Goal: Navigation & Orientation: Find specific page/section

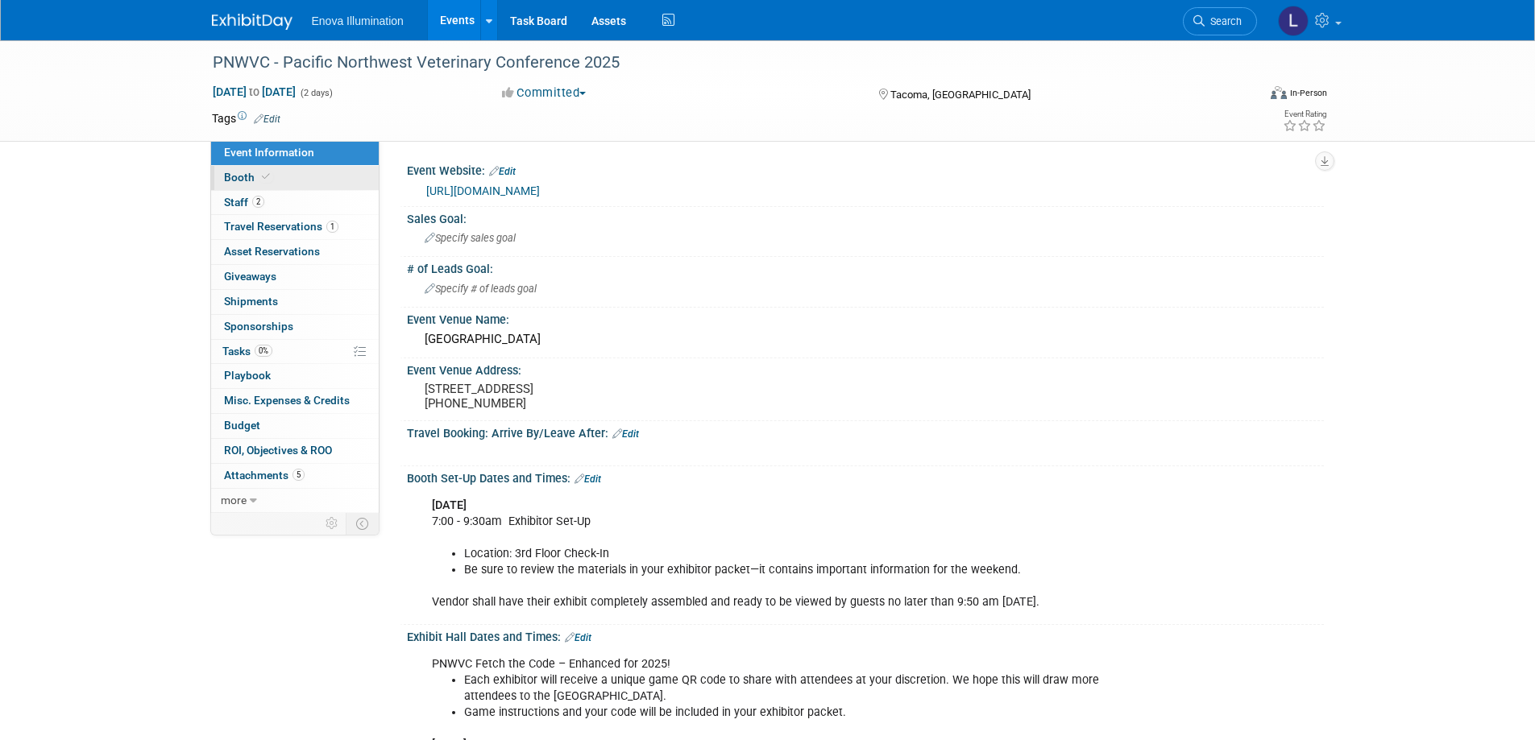
click at [314, 175] on link "Booth" at bounding box center [295, 178] width 168 height 24
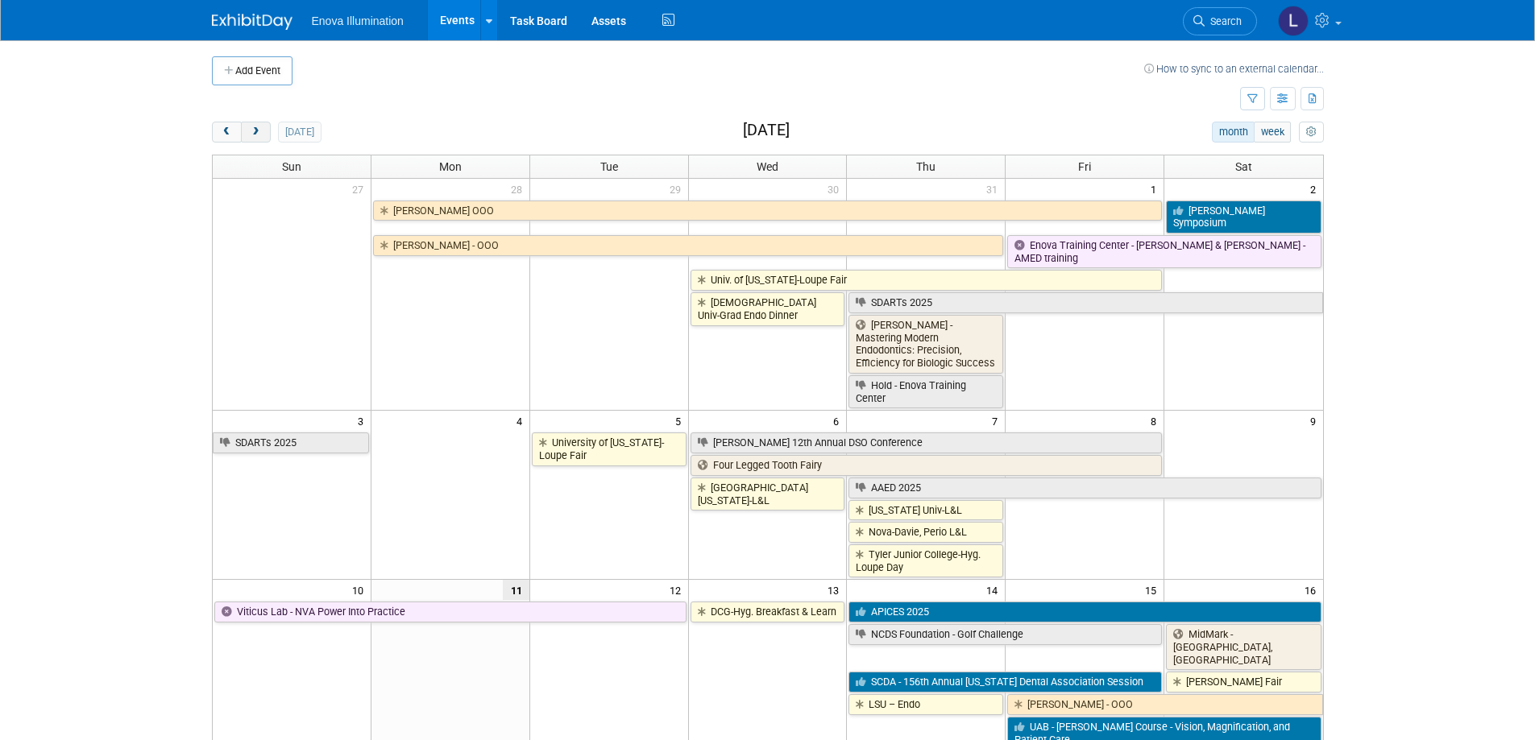
click at [261, 143] on button "next" at bounding box center [256, 132] width 30 height 21
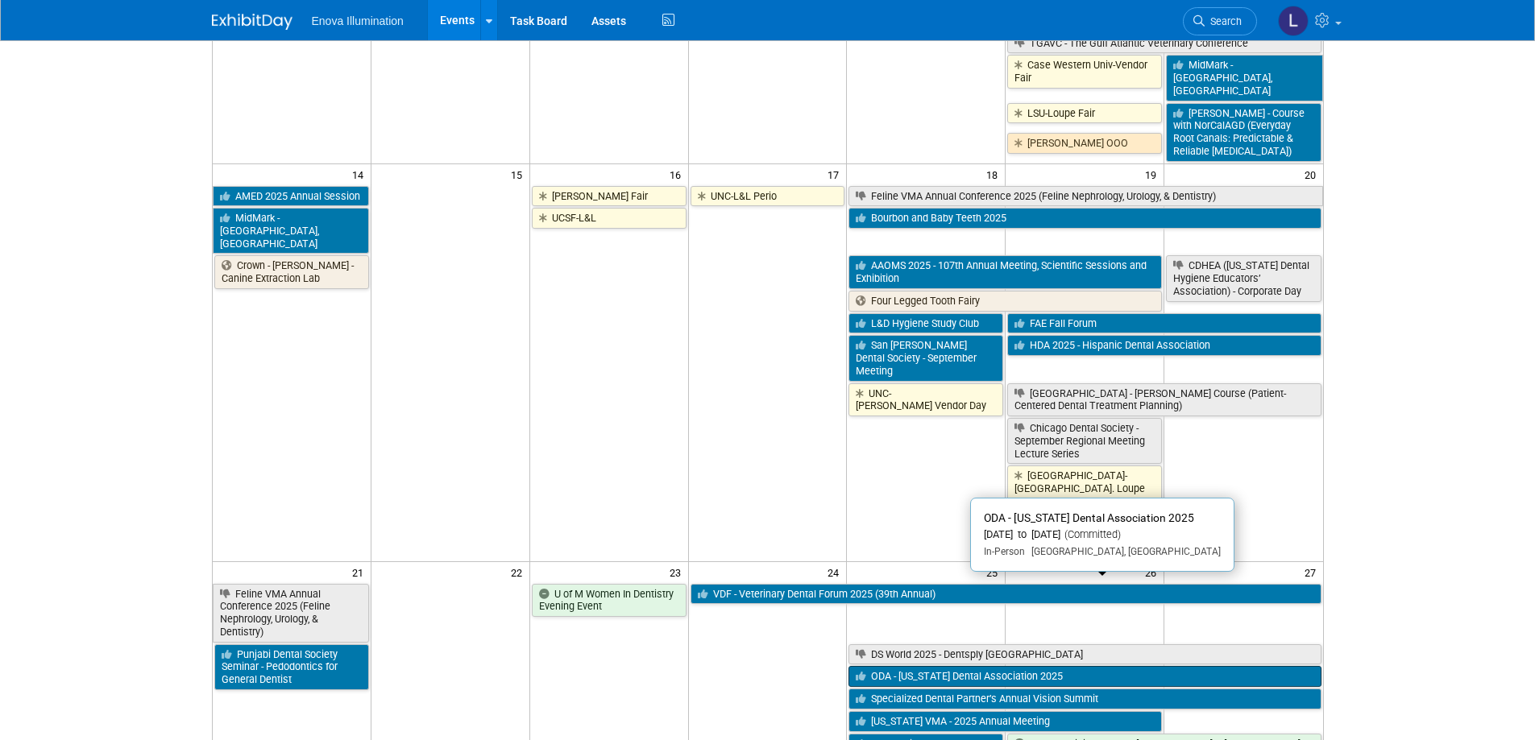
scroll to position [645, 0]
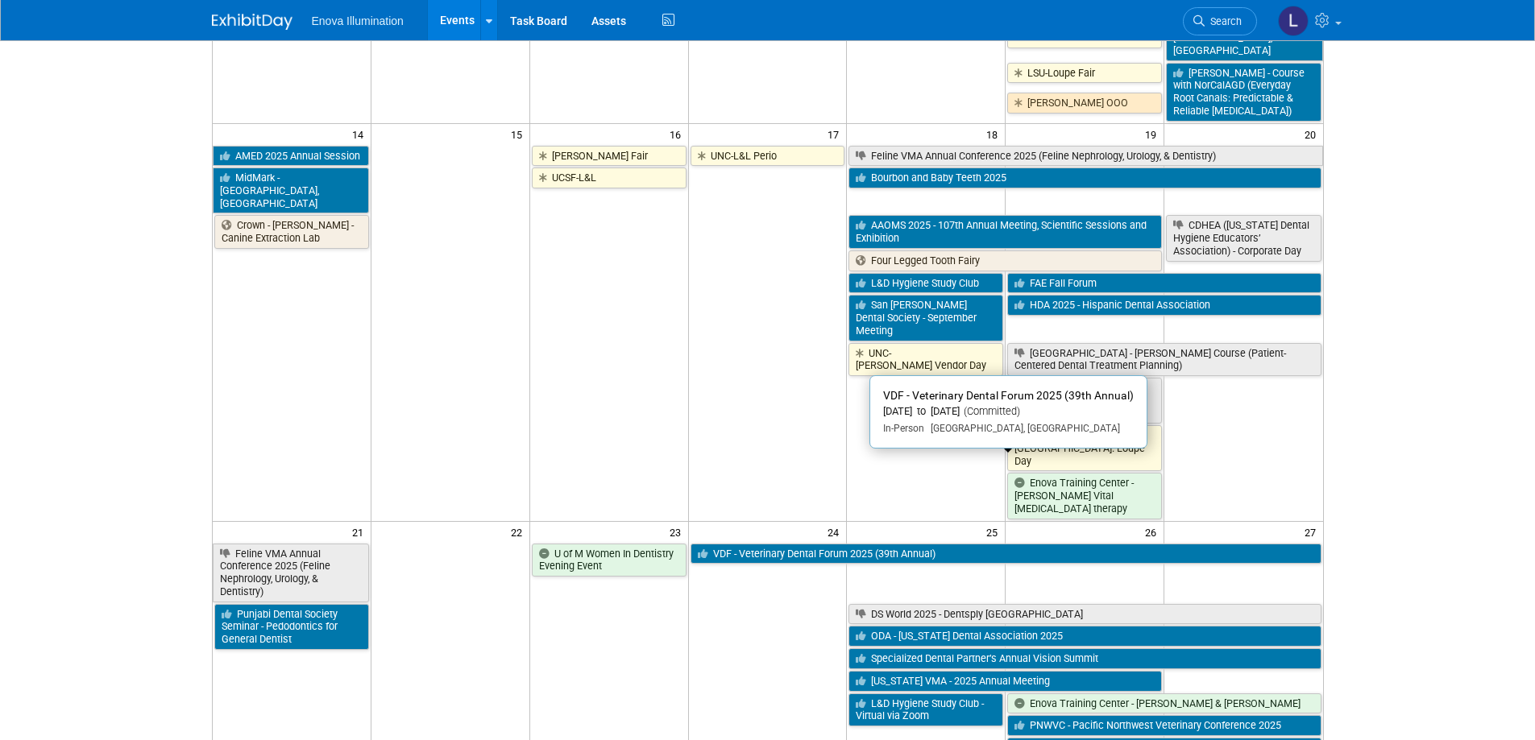
click at [834, 544] on link "VDF - Veterinary Dental Forum 2025 (39th Annual)" at bounding box center [1005, 554] width 631 height 21
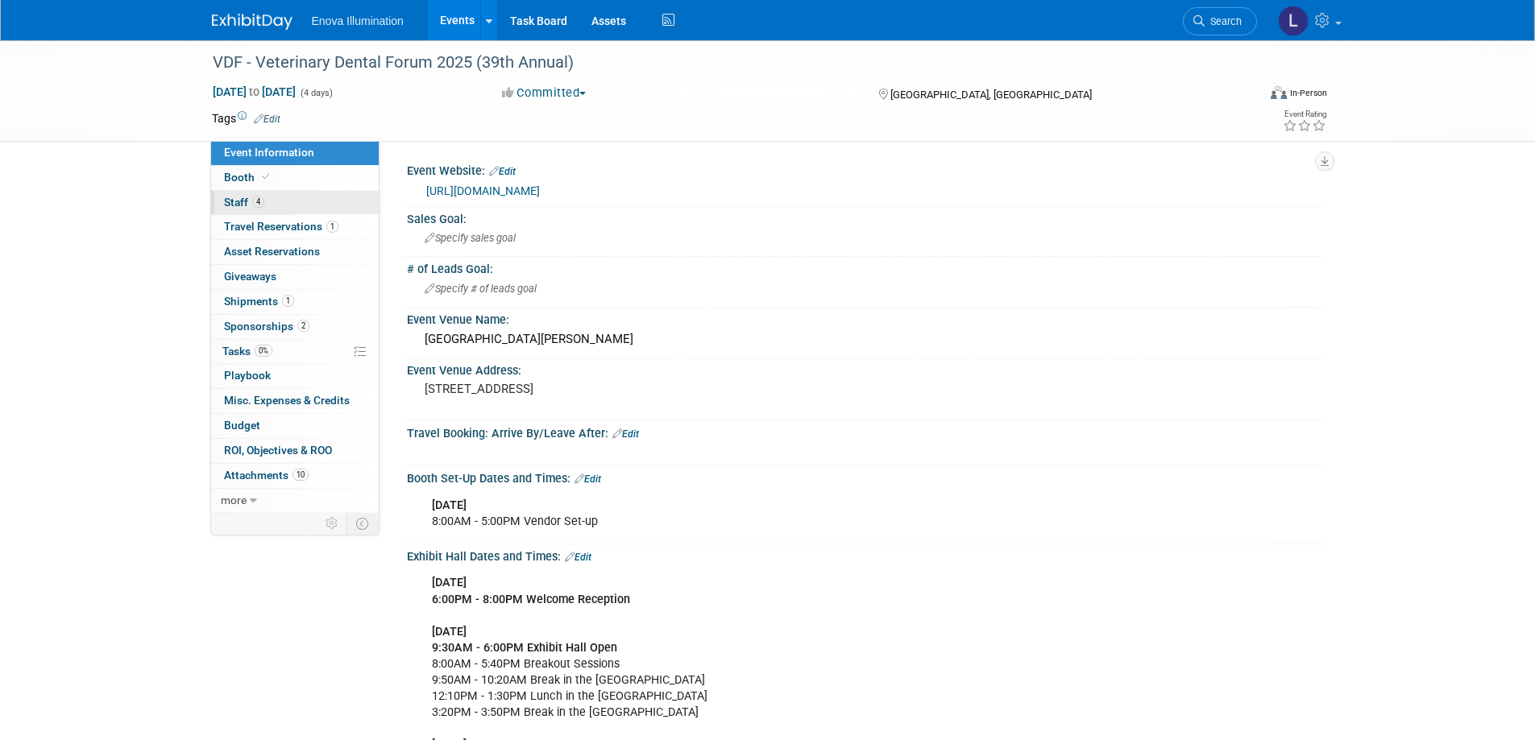
click at [276, 192] on link "4 Staff 4" at bounding box center [295, 203] width 168 height 24
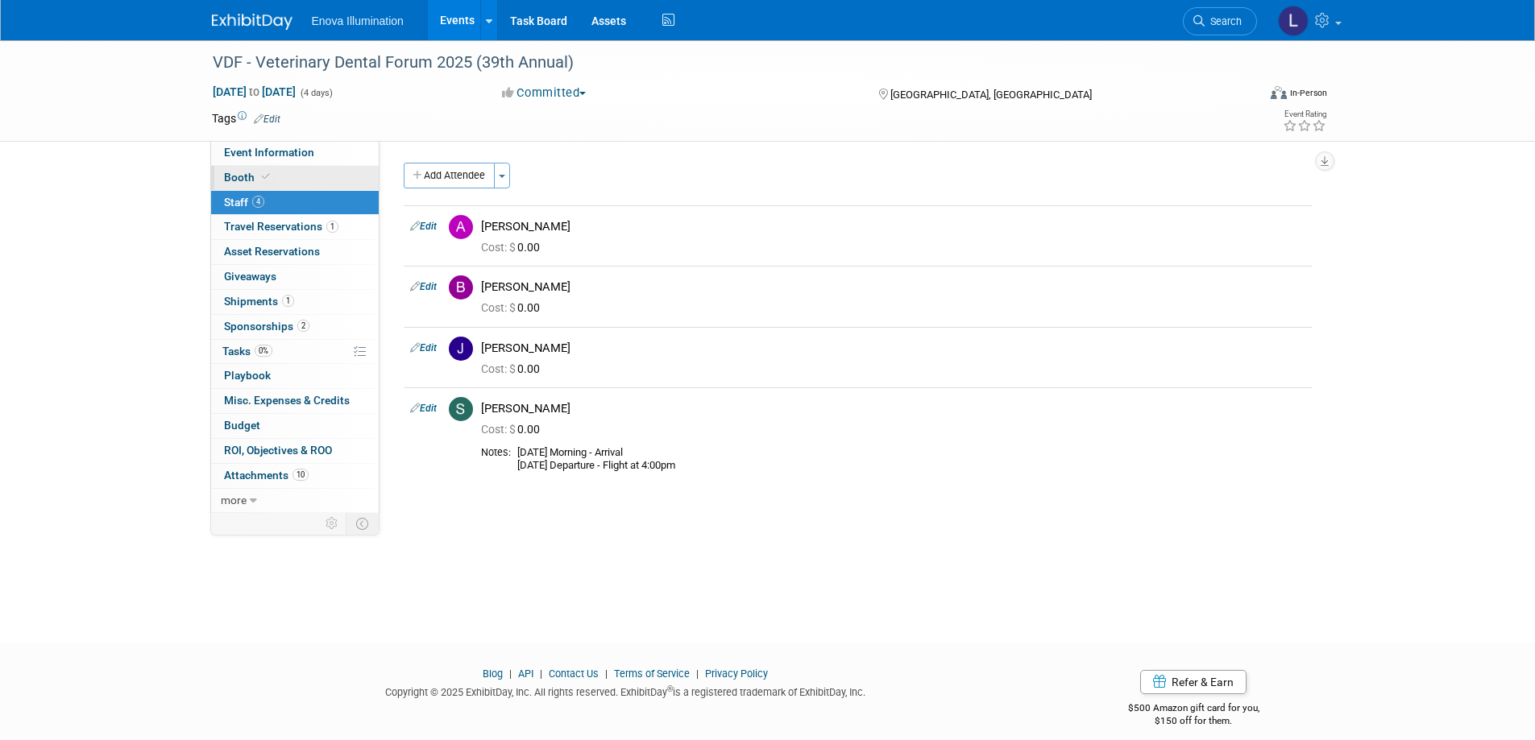
click at [273, 179] on link "Booth" at bounding box center [295, 178] width 168 height 24
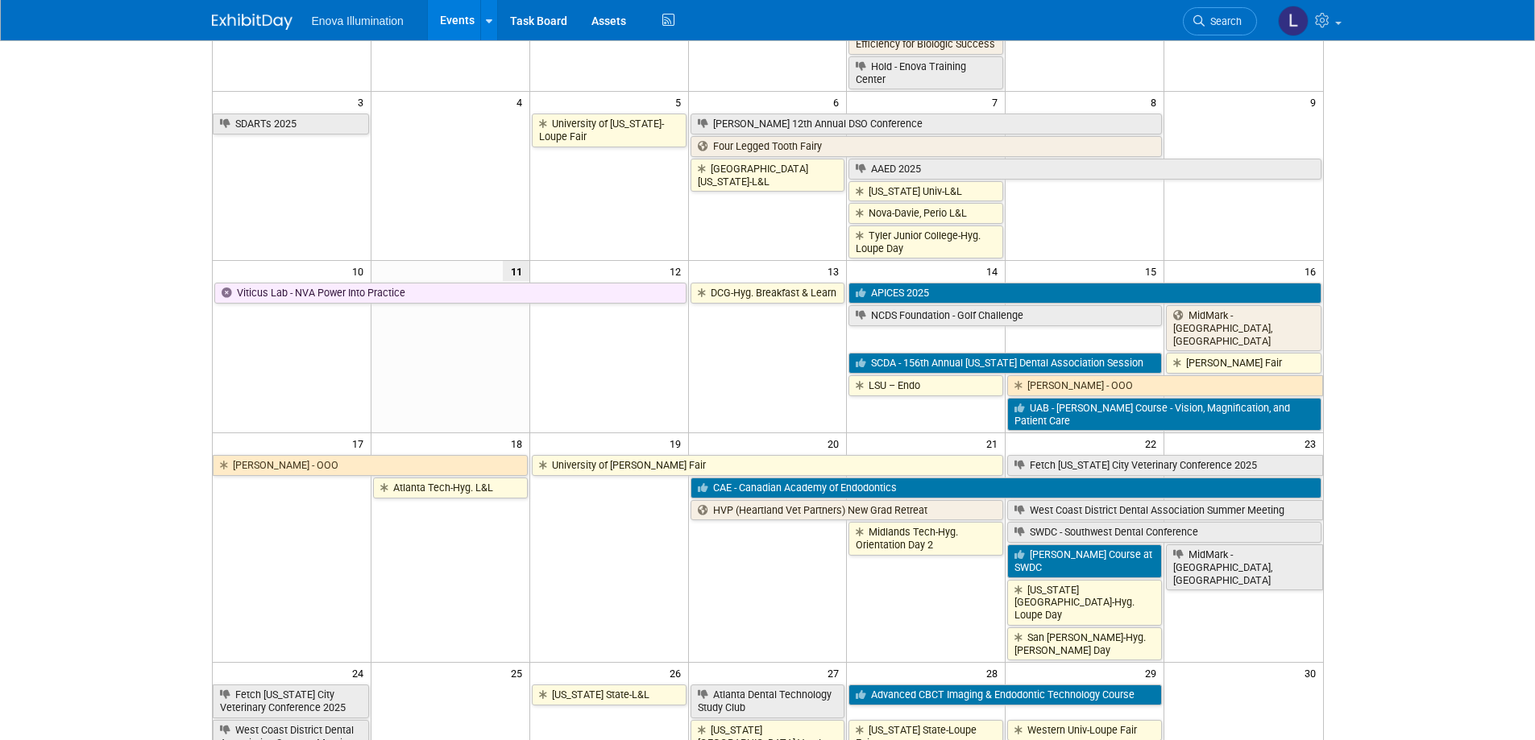
scroll to position [322, 0]
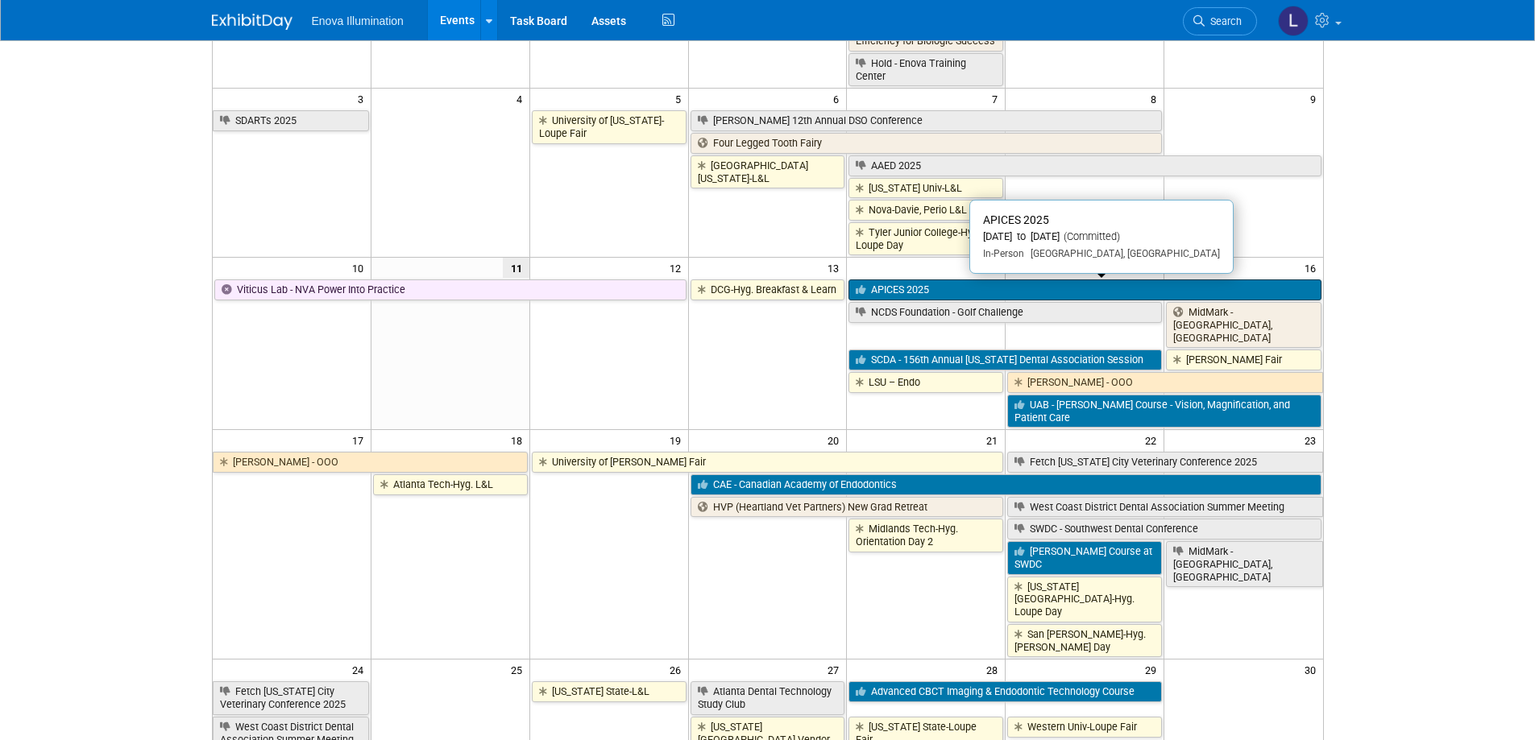
click at [1062, 295] on link "APICES 2025" at bounding box center [1084, 290] width 472 height 21
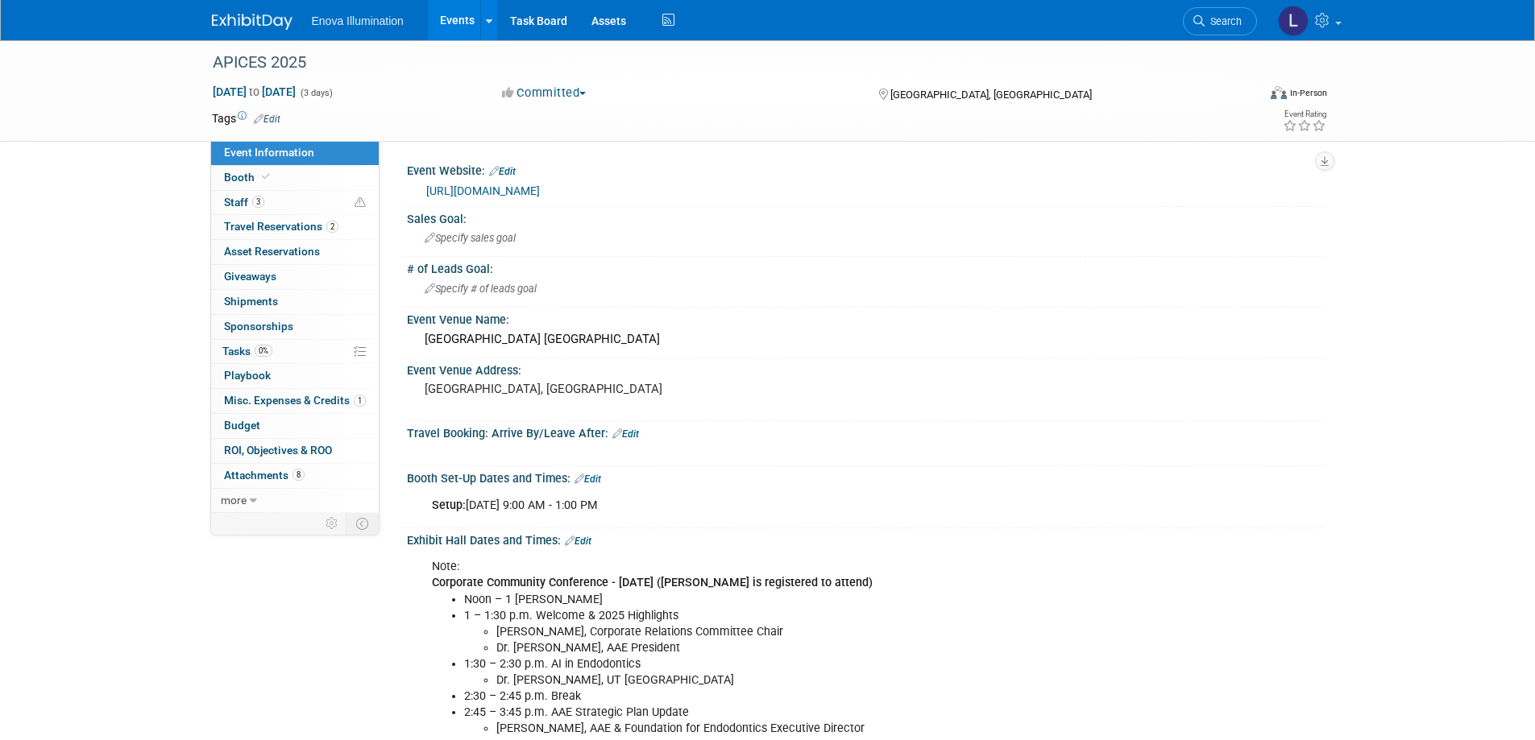
click at [468, 185] on link "[URL][DOMAIN_NAME]" at bounding box center [483, 191] width 114 height 13
